Goal: Book appointment/travel/reservation

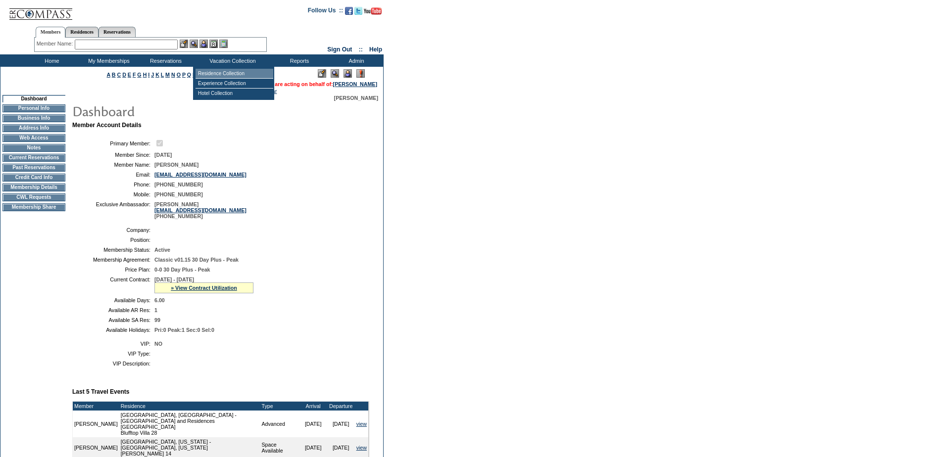
click at [256, 72] on td "Residence Collection" at bounding box center [235, 74] width 78 height 10
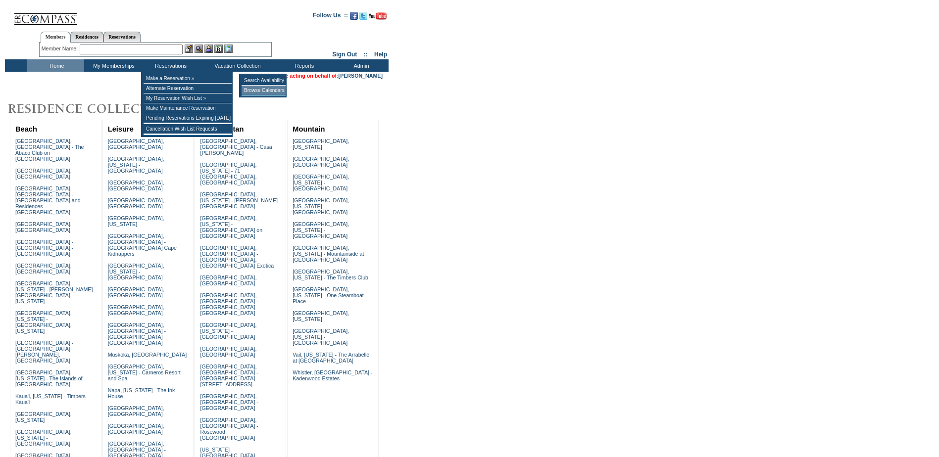
click at [259, 89] on td "Browse Calendars" at bounding box center [264, 91] width 44 height 10
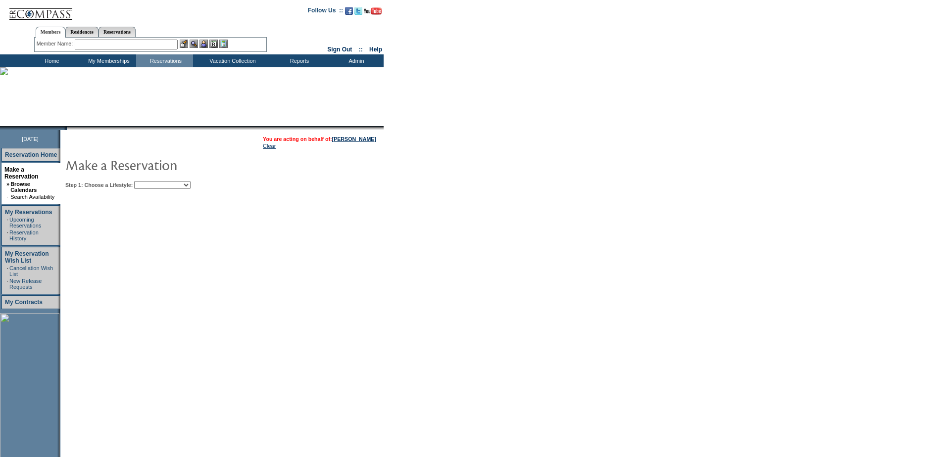
click at [185, 188] on select "Beach Leisure Metropolitan Mountain OIAL for Adventure OIAL for Couples OIAL fo…" at bounding box center [162, 185] width 56 height 8
select select "Beach"
click at [151, 182] on select "Beach Leisure Metropolitan Mountain OIAL for Adventure OIAL for Couples OIAL fo…" at bounding box center [162, 185] width 56 height 8
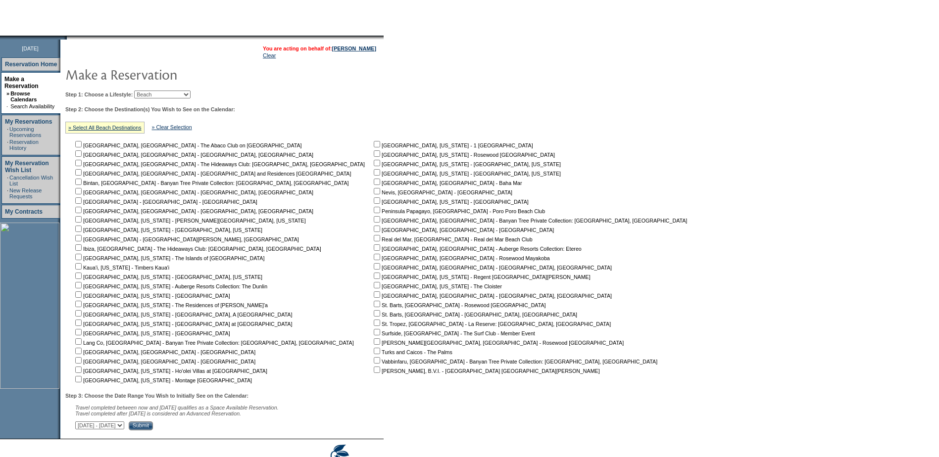
scroll to position [143, 0]
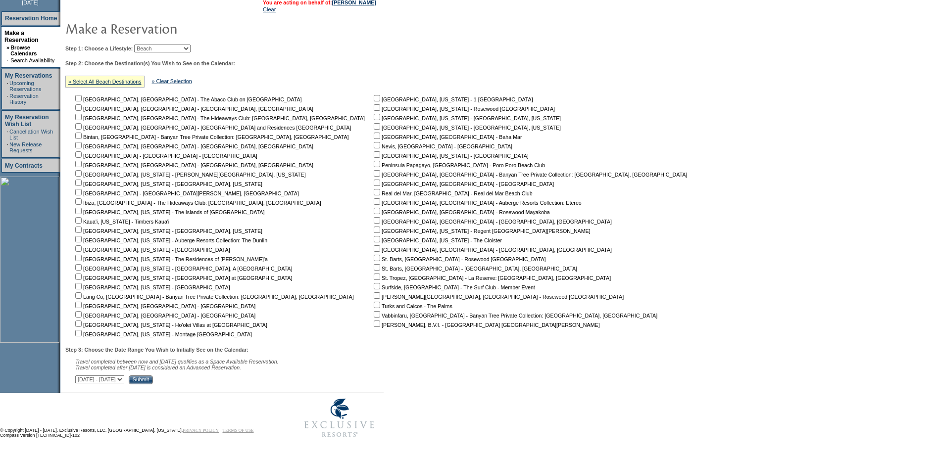
click at [372, 193] on nobr "Real del Mar, [GEOGRAPHIC_DATA] - Real del Mar Beach Club" at bounding box center [452, 194] width 161 height 6
click at [374, 190] on input "checkbox" at bounding box center [377, 192] width 6 height 6
checkbox input "true"
click at [153, 377] on input "Submit" at bounding box center [141, 380] width 24 height 9
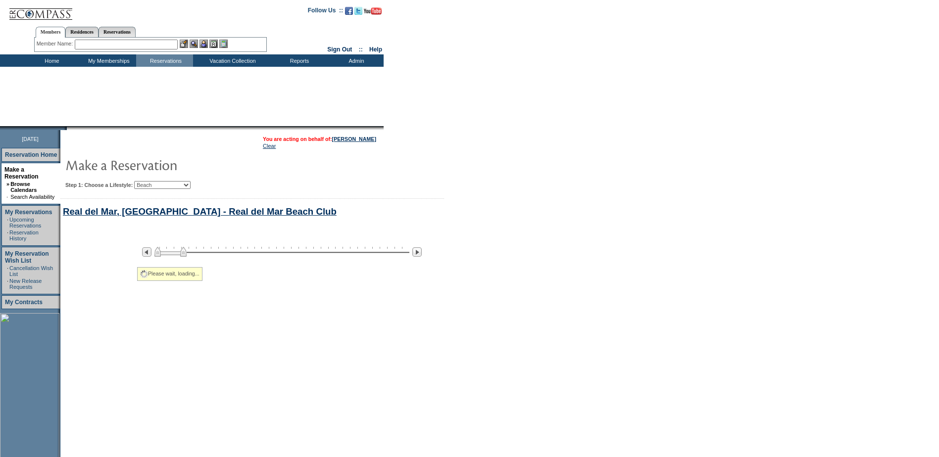
select select "Beach"
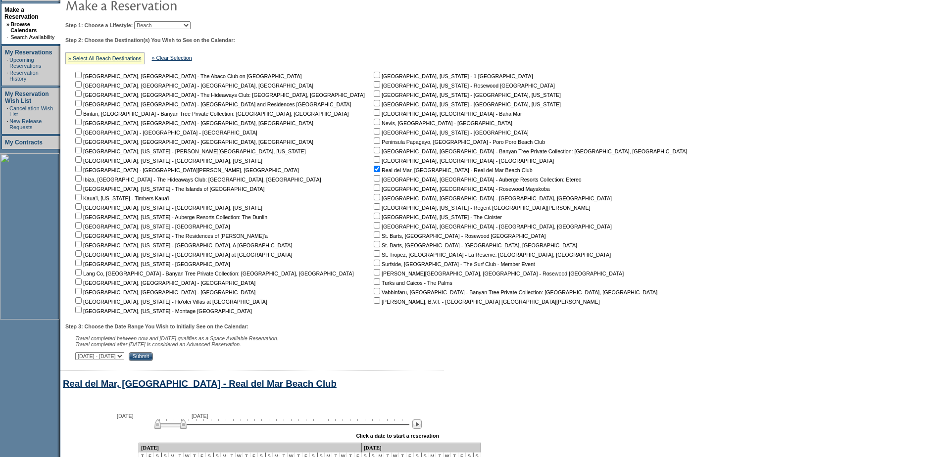
scroll to position [24, 0]
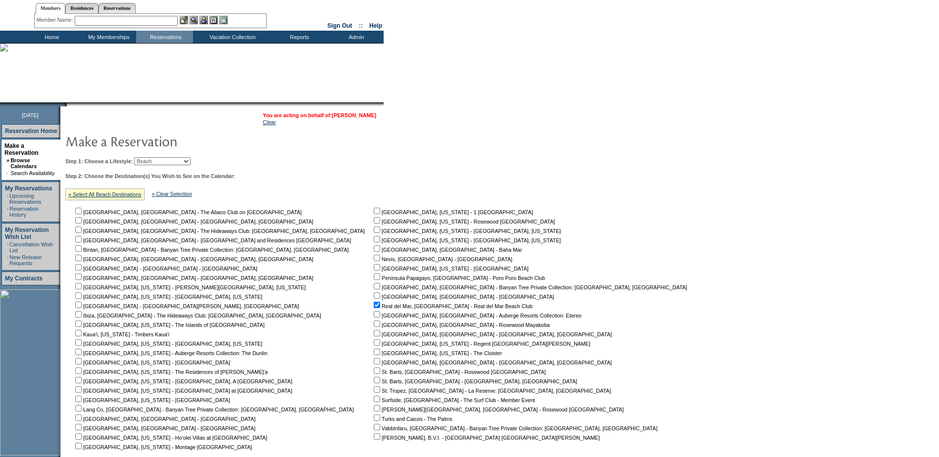
click at [365, 116] on link "[PERSON_NAME]" at bounding box center [354, 115] width 44 height 6
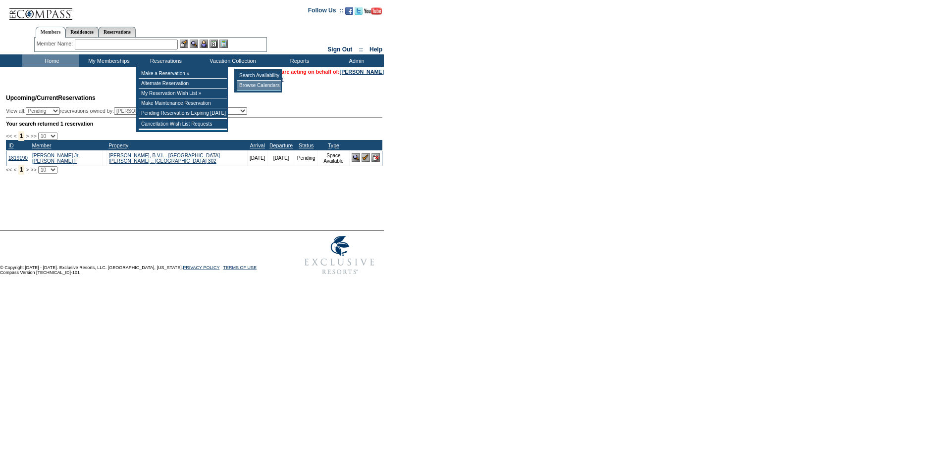
click at [266, 88] on td "Browse Calendars" at bounding box center [259, 86] width 44 height 10
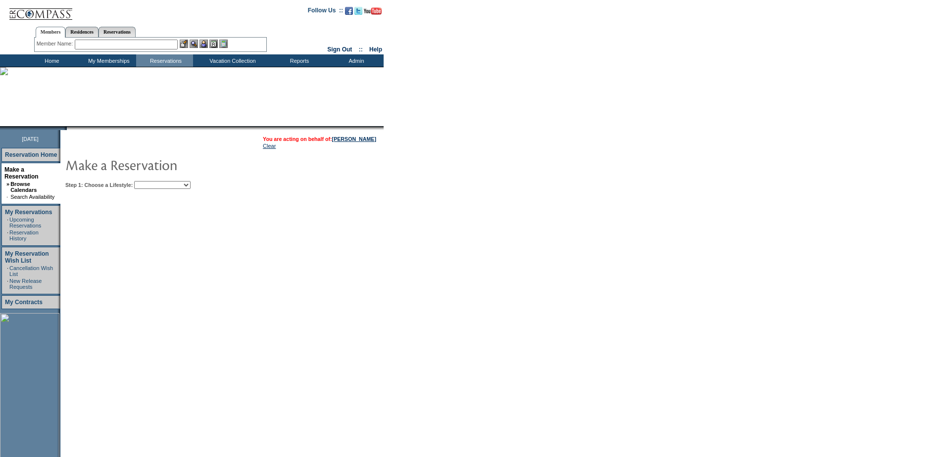
click at [195, 178] on td "Step 1: Choose a Lifestyle: Beach Leisure Metropolitan Mountain OIAL for Advent…" at bounding box center [252, 183] width 379 height 12
click at [194, 195] on td "You are acting on behalf of: Frank Bell Clear Step 1: Choose a Lifestyle: Beach…" at bounding box center [252, 310] width 384 height 361
click at [191, 182] on select "Beach Leisure Metropolitan Mountain OIAL for Adventure OIAL for Couples OIAL fo…" at bounding box center [162, 185] width 56 height 8
select select "Beach"
click at [151, 182] on select "Beach Leisure Metropolitan Mountain OIAL for Adventure OIAL for Couples OIAL fo…" at bounding box center [162, 185] width 56 height 8
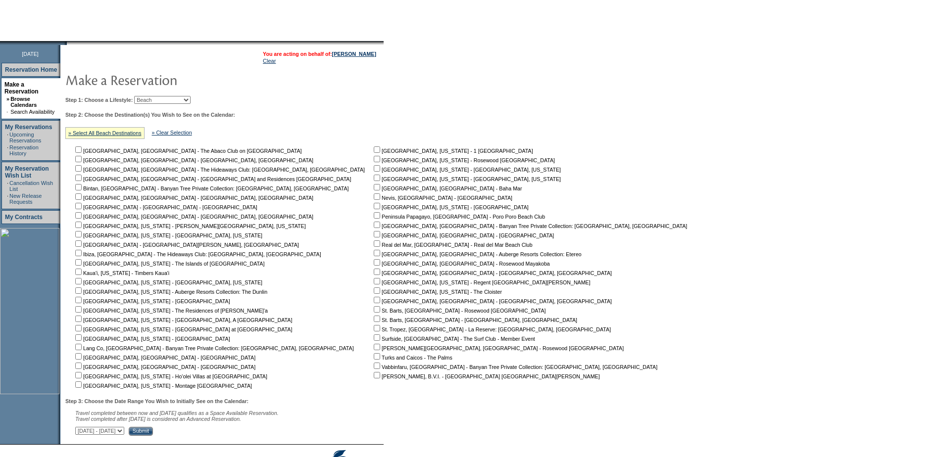
scroll to position [143, 0]
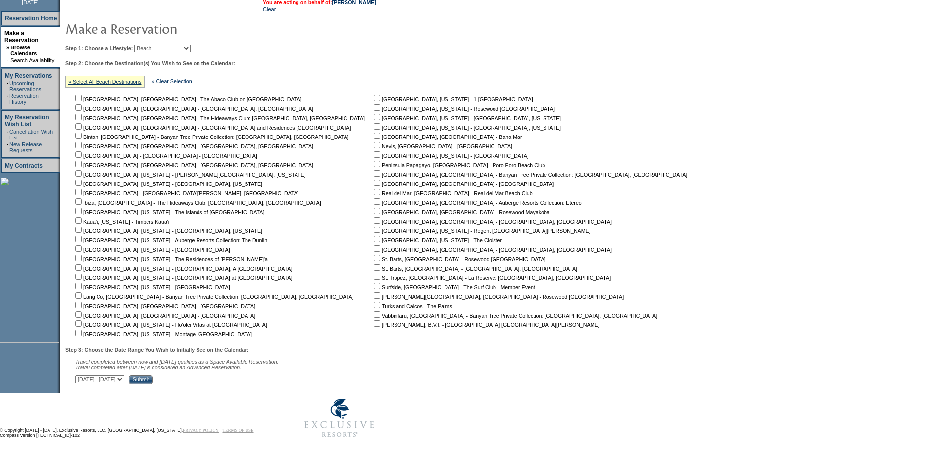
click at [82, 311] on input "checkbox" at bounding box center [78, 314] width 6 height 6
checkbox input "true"
click at [124, 376] on select "October 2, 2025 - November 16, 2025 November 17, 2025 - December 31, 2025 Janua…" at bounding box center [99, 380] width 49 height 8
select select "1/1/2026|2/14/2026"
click at [81, 376] on select "October 2, 2025 - November 16, 2025 November 17, 2025 - December 31, 2025 Janua…" at bounding box center [99, 380] width 49 height 8
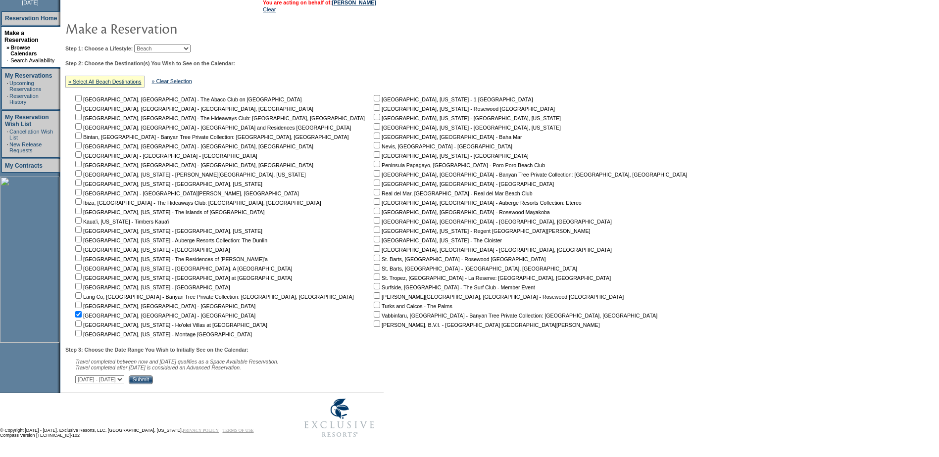
click at [153, 382] on input "Submit" at bounding box center [141, 380] width 24 height 9
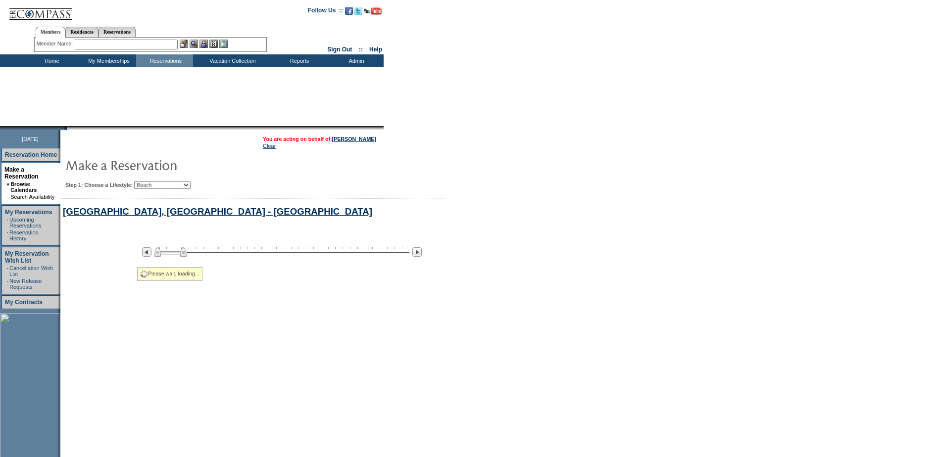
select select "Beach"
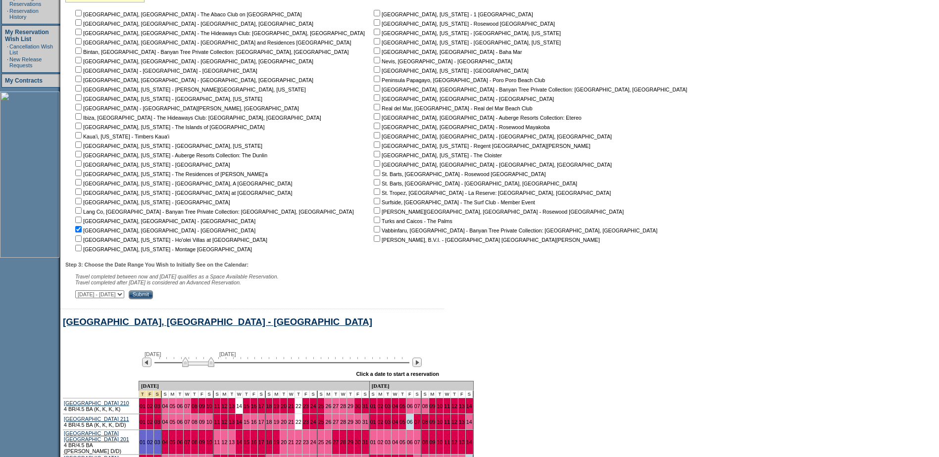
scroll to position [221, 0]
click at [374, 111] on input "checkbox" at bounding box center [377, 107] width 6 height 6
checkbox input "true"
click at [153, 296] on input "Submit" at bounding box center [141, 295] width 24 height 9
